Goal: Task Accomplishment & Management: Use online tool/utility

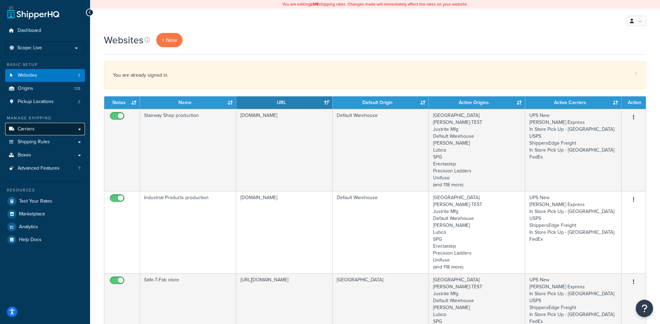
click at [34, 127] on link "Carriers" at bounding box center [45, 129] width 80 height 13
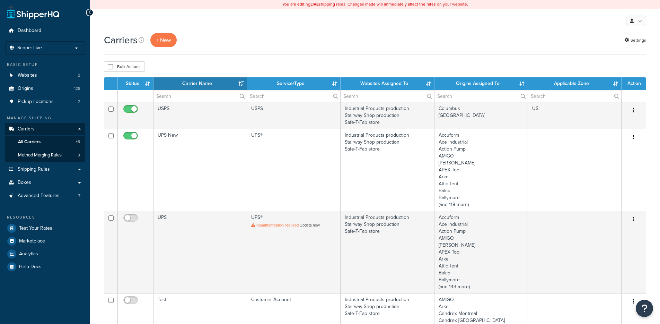
select select "15"
click at [637, 42] on link "Settings" at bounding box center [636, 40] width 22 height 10
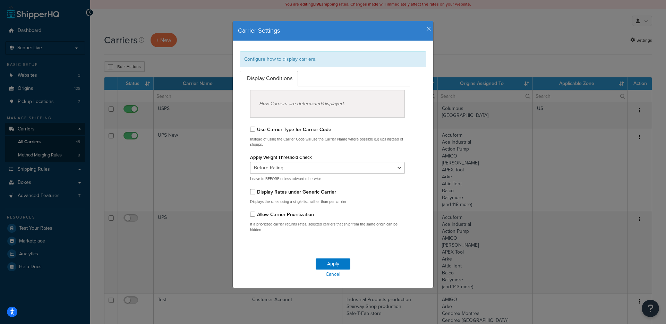
click at [426, 29] on icon "button" at bounding box center [428, 29] width 5 height 6
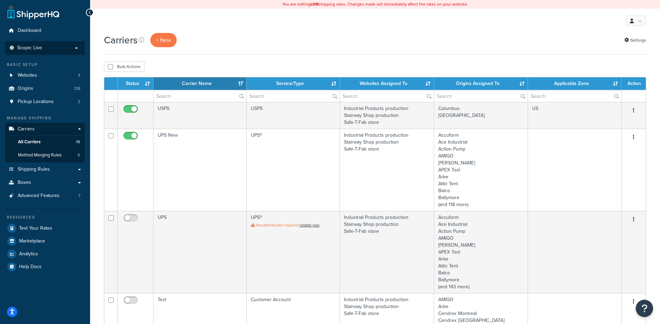
click at [47, 50] on p "Scope: Live" at bounding box center [44, 48] width 73 height 6
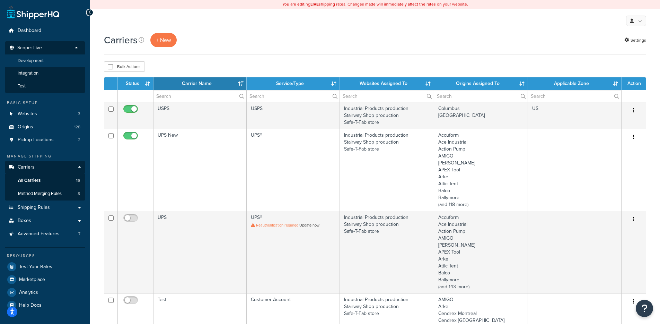
click at [37, 60] on span "Development" at bounding box center [31, 61] width 26 height 6
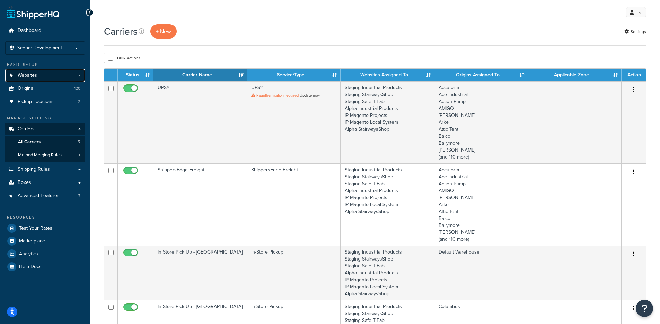
click at [62, 75] on link "Websites 7" at bounding box center [45, 75] width 80 height 13
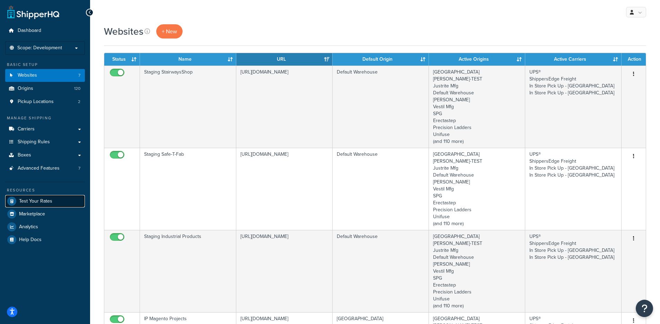
click at [49, 199] on span "Test Your Rates" at bounding box center [35, 201] width 33 height 6
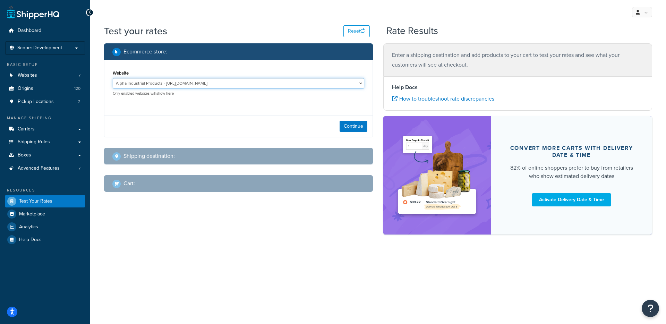
click at [218, 85] on select "Alpha Industrial Products - https://alpha.industrialproducts.com/ Alpha Stairwa…" at bounding box center [238, 83] width 251 height 10
select select "2463816367866ebaade57638039bd3d8"
click at [113, 78] on select "Alpha Industrial Products - https://alpha.industrialproducts.com/ Alpha Stairwa…" at bounding box center [238, 83] width 251 height 10
click at [356, 125] on button "Continue" at bounding box center [353, 126] width 28 height 11
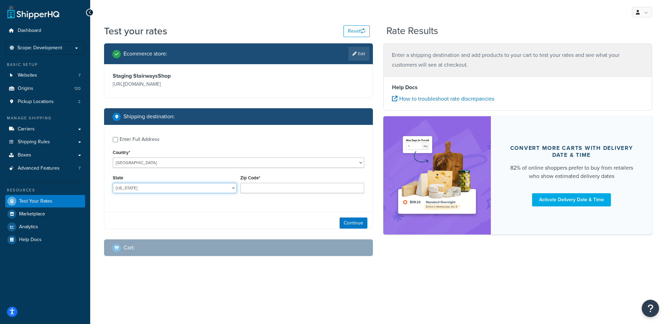
click at [166, 190] on select "Alabama Alaska American Samoa Arizona Arkansas Armed Forces Americas Armed Forc…" at bounding box center [175, 188] width 124 height 10
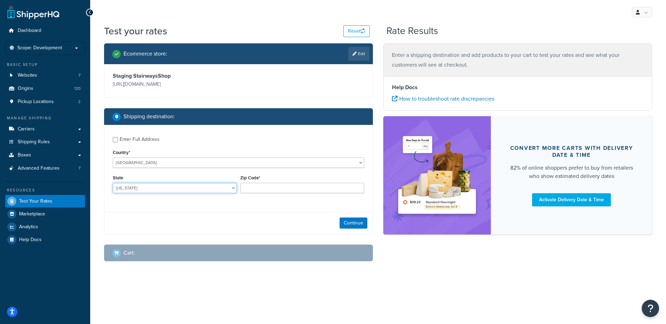
select select "TX"
click at [296, 187] on input "Zip Code*" at bounding box center [302, 188] width 124 height 10
type input "78759"
click at [363, 220] on button "Continue" at bounding box center [353, 222] width 28 height 11
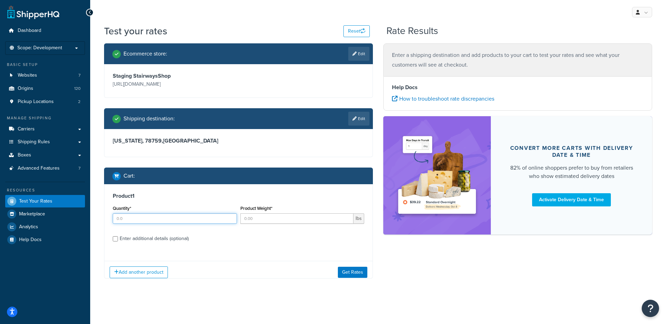
click at [181, 218] on input "Quantity*" at bounding box center [175, 218] width 124 height 10
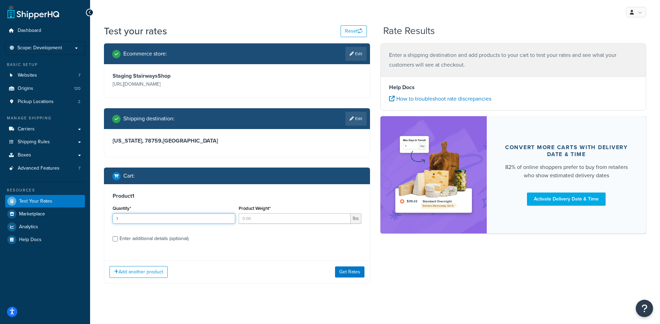
type input "1"
click at [280, 222] on input "Product Weight*" at bounding box center [295, 218] width 112 height 10
type input "1"
click at [350, 275] on button "Get Rates" at bounding box center [349, 271] width 29 height 11
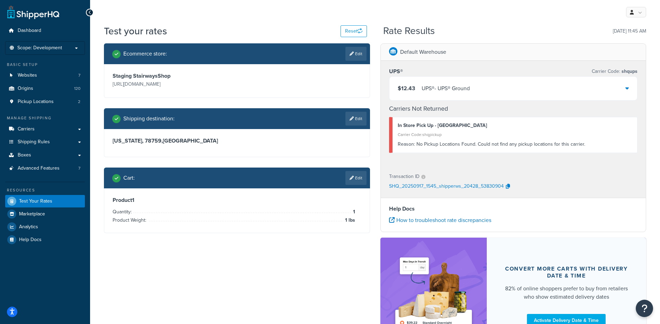
click at [487, 84] on div "$12.43 UPS® - UPS® Ground" at bounding box center [514, 89] width 248 height 24
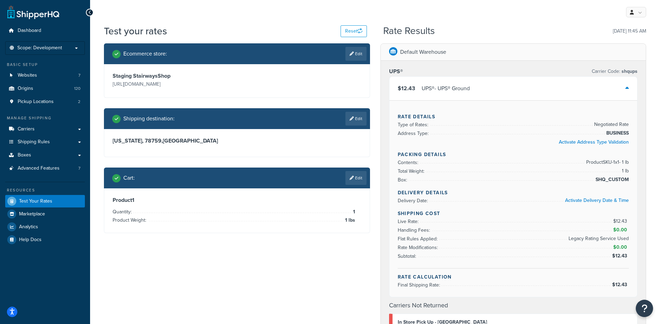
click at [486, 86] on div "$12.43 UPS® - UPS® Ground" at bounding box center [514, 89] width 248 height 24
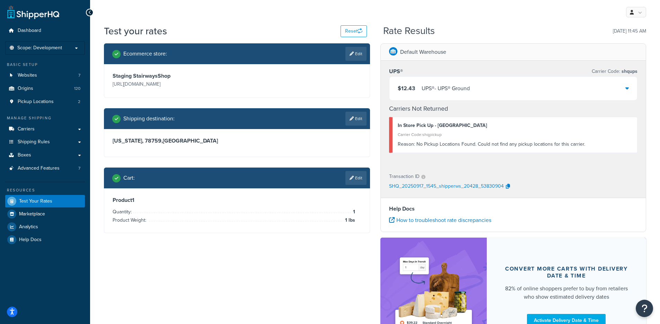
click at [481, 87] on div "$12.43 UPS® - UPS® Ground" at bounding box center [514, 89] width 248 height 24
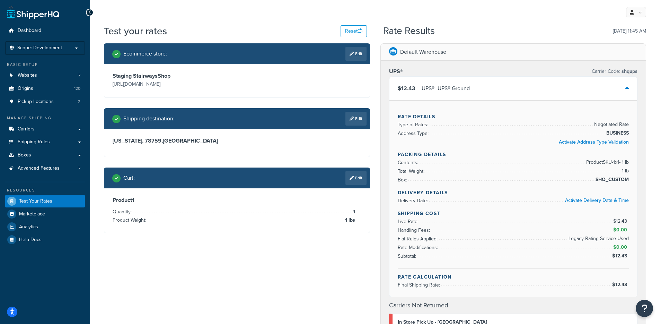
click at [480, 88] on div "$12.43 UPS® - UPS® Ground" at bounding box center [514, 89] width 248 height 24
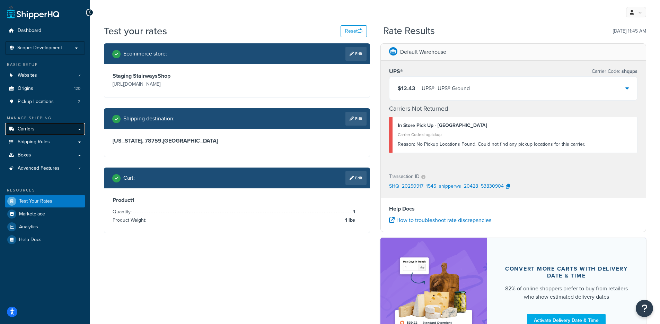
click at [55, 131] on link "Carriers" at bounding box center [45, 129] width 80 height 13
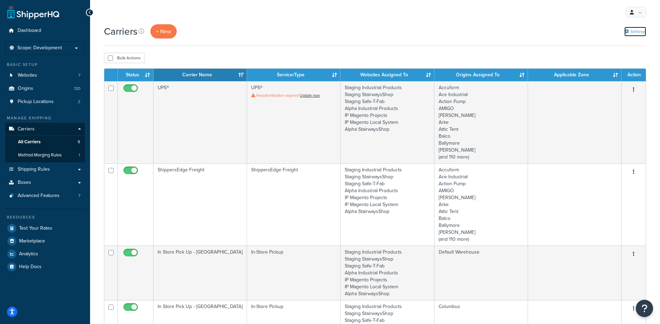
click at [643, 29] on link "Settings" at bounding box center [636, 32] width 22 height 10
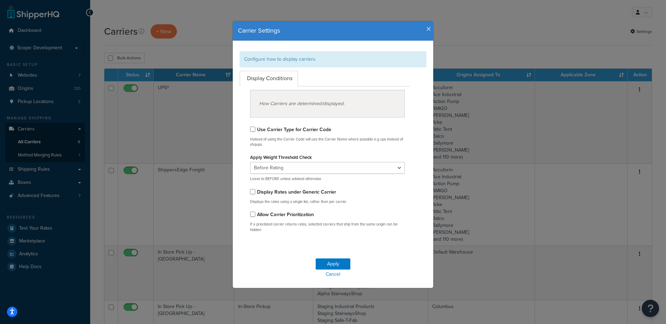
click at [427, 34] on div "Carrier Settings" at bounding box center [333, 31] width 200 height 20
click at [427, 30] on icon "button" at bounding box center [428, 29] width 5 height 6
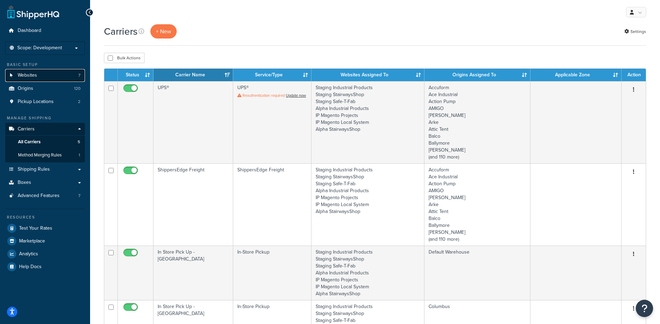
click at [64, 77] on link "Websites 7" at bounding box center [45, 75] width 80 height 13
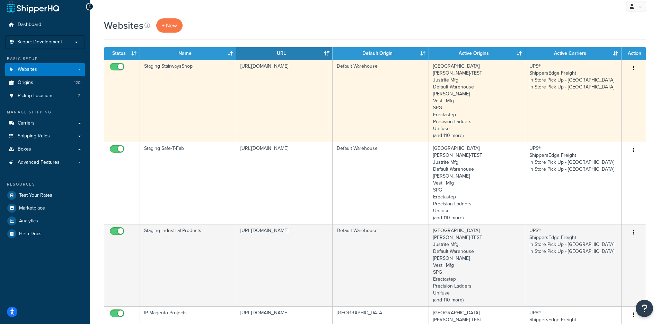
scroll to position [7, 0]
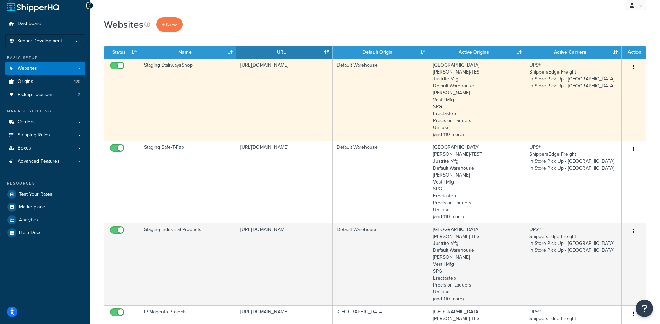
click at [237, 112] on td "[URL][DOMAIN_NAME]" at bounding box center [284, 100] width 96 height 82
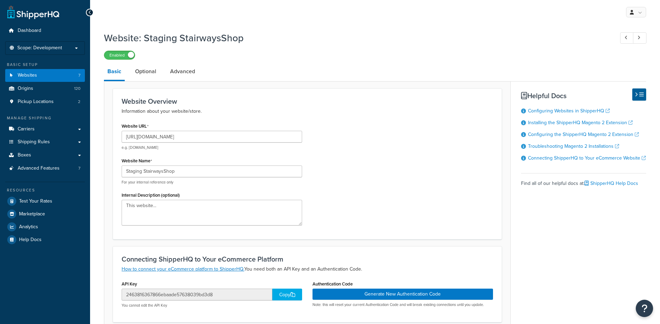
select select "118603"
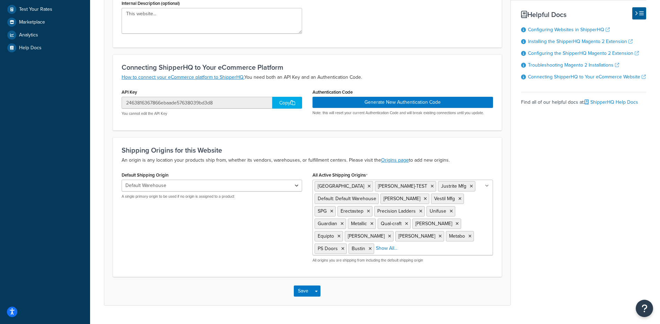
scroll to position [183, 0]
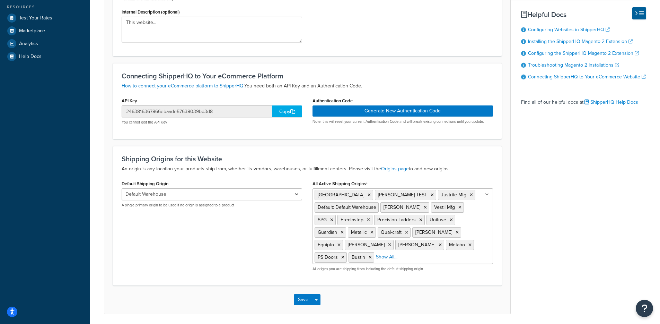
click at [277, 114] on div "Copy" at bounding box center [287, 111] width 30 height 12
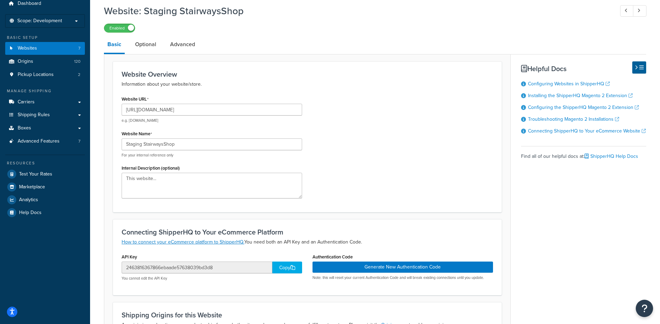
scroll to position [0, 0]
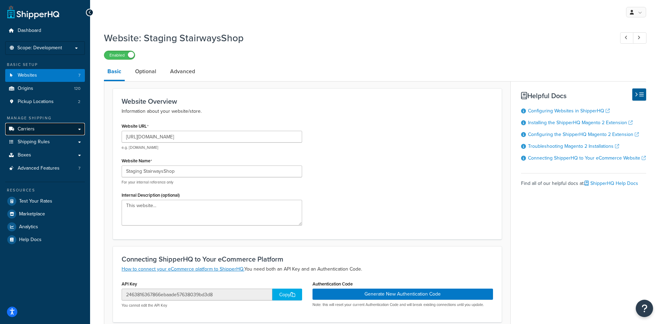
click at [54, 132] on link "Carriers" at bounding box center [45, 129] width 80 height 13
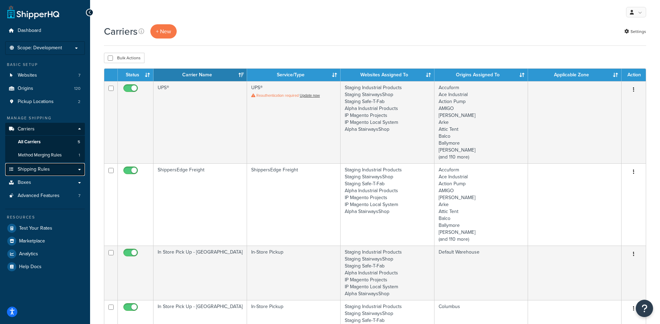
click at [50, 173] on link "Shipping Rules" at bounding box center [45, 169] width 80 height 13
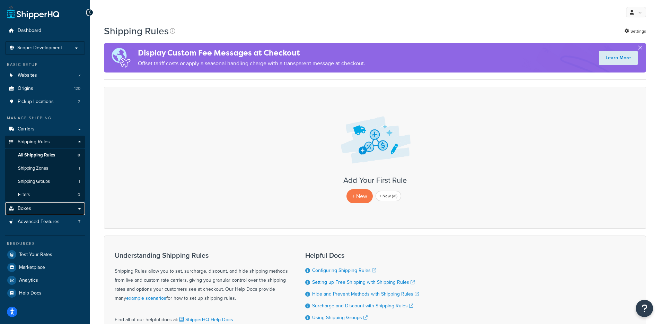
click at [48, 210] on link "Boxes" at bounding box center [45, 208] width 80 height 13
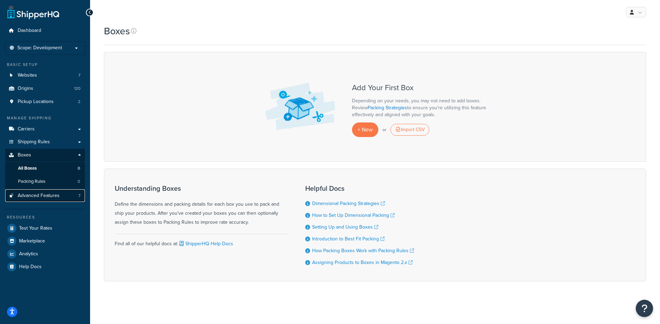
click at [46, 197] on span "Advanced Features" at bounding box center [39, 196] width 42 height 6
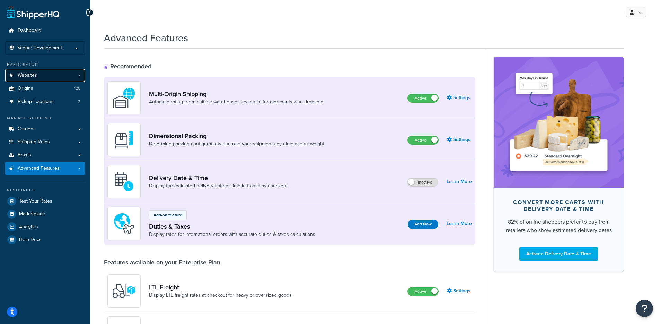
click at [49, 78] on link "Websites 7" at bounding box center [45, 75] width 80 height 13
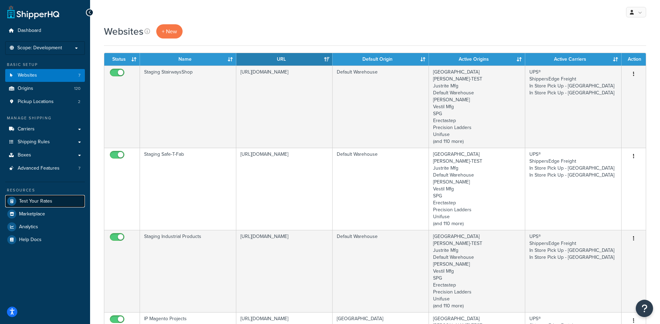
click at [35, 207] on link "Test Your Rates" at bounding box center [45, 201] width 80 height 12
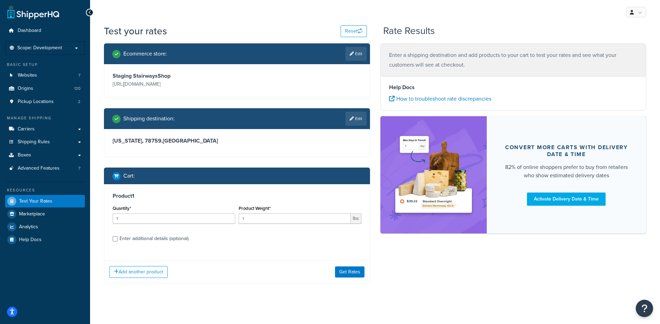
click at [365, 275] on div "Add another product Get Rates" at bounding box center [237, 271] width 266 height 23
click at [352, 273] on button "Get Rates" at bounding box center [349, 271] width 29 height 11
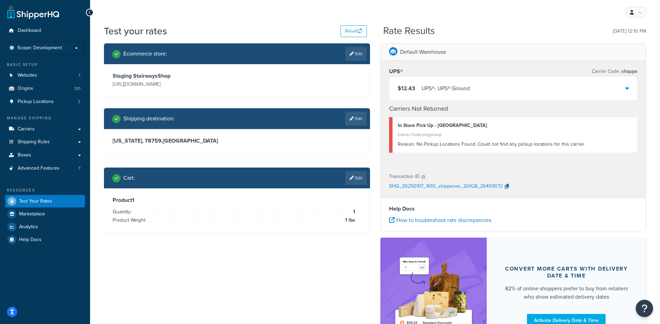
click at [467, 86] on div "UPS® - UPS® Ground" at bounding box center [446, 89] width 48 height 10
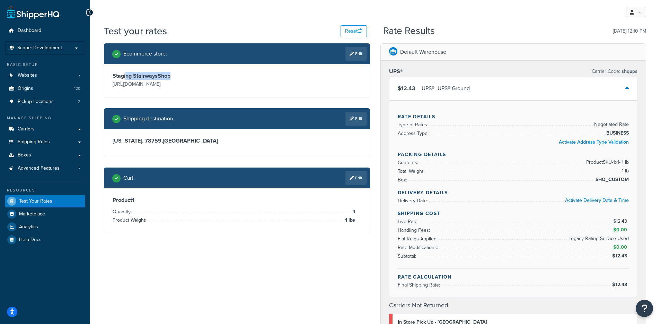
drag, startPoint x: 238, startPoint y: 77, endPoint x: 175, endPoint y: 104, distance: 68.6
click at [126, 73] on div "Staging StairwaysShop https://staging.stairwayshop.com/" at bounding box center [237, 80] width 252 height 17
drag, startPoint x: 190, startPoint y: 101, endPoint x: 193, endPoint y: 101, distance: 3.5
click at [191, 101] on div "Ecommerce store : Edit Staging StairwaysShop https://staging.stairwayshop.com/ …" at bounding box center [237, 143] width 277 height 200
drag, startPoint x: 162, startPoint y: 224, endPoint x: 158, endPoint y: 211, distance: 13.3
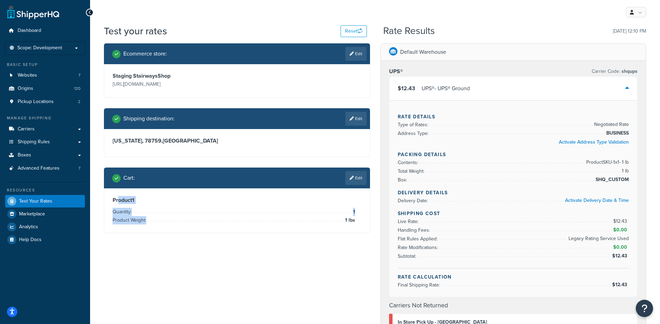
click at [119, 197] on div "Product 1 Quantity: 1 Product Weight: 1 lbs" at bounding box center [237, 210] width 266 height 44
drag, startPoint x: 244, startPoint y: 232, endPoint x: 332, endPoint y: 139, distance: 128.0
click at [244, 232] on div "Product 1 Quantity: 1 Product Weight: 1 lbs" at bounding box center [237, 210] width 266 height 44
